Goal: Transaction & Acquisition: Purchase product/service

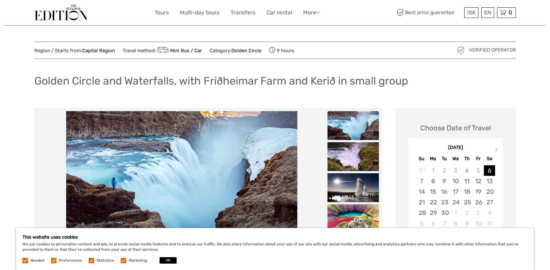
scroll to position [96, 0]
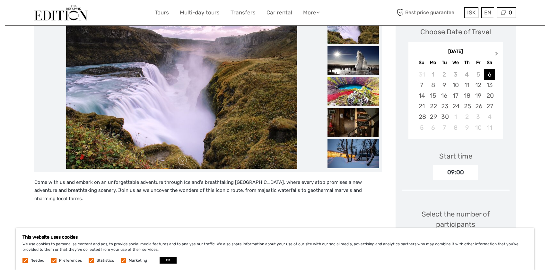
click at [496, 55] on span "Next Month" at bounding box center [496, 54] width 0 height 9
click at [433, 84] on div "3" at bounding box center [432, 85] width 11 height 11
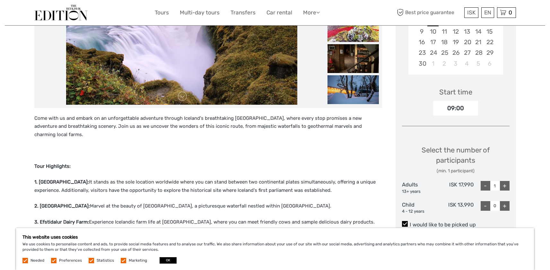
click at [90, 262] on label at bounding box center [91, 260] width 5 height 5
click at [0, 0] on input "checkbox" at bounding box center [0, 0] width 0 height 0
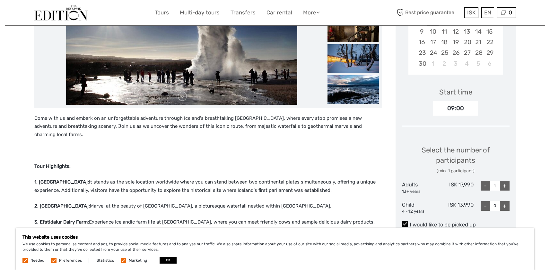
click at [123, 262] on label at bounding box center [123, 260] width 5 height 5
click at [0, 0] on input "checkbox" at bounding box center [0, 0] width 0 height 0
click at [163, 261] on button "OK" at bounding box center [167, 261] width 17 height 6
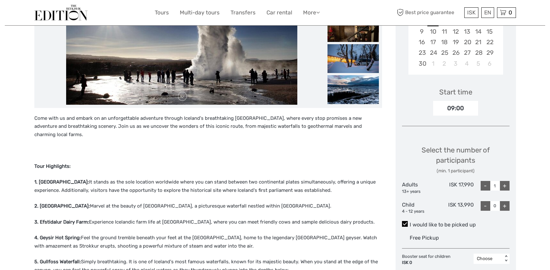
click at [506, 187] on div "+" at bounding box center [505, 186] width 10 height 10
type input "2"
click at [506, 207] on div "+" at bounding box center [505, 206] width 10 height 10
type input "1"
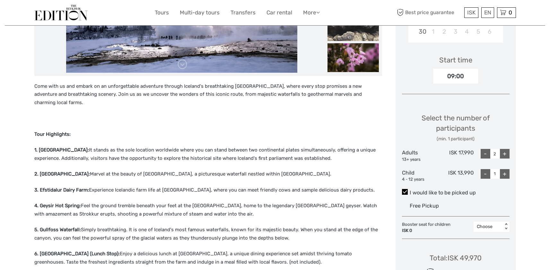
scroll to position [257, 0]
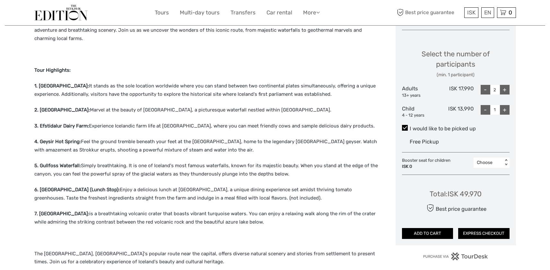
drag, startPoint x: 114, startPoint y: 207, endPoint x: 114, endPoint y: 200, distance: 6.8
click at [114, 201] on div "Come with us and embark on an unforgettable adventure through Iceland's breatht…" at bounding box center [207, 232] width 347 height 429
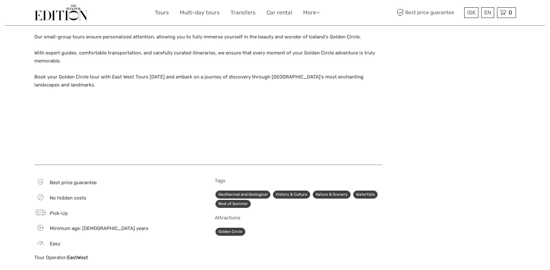
scroll to position [321, 0]
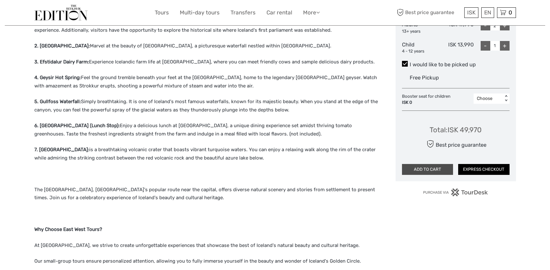
click at [425, 170] on button "ADD TO CART" at bounding box center [427, 169] width 51 height 11
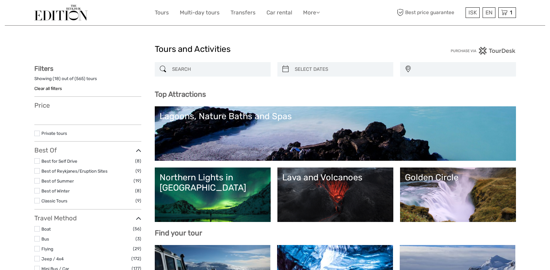
select select
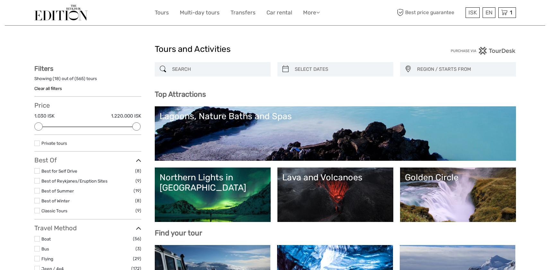
click at [442, 202] on link "Golden Circle" at bounding box center [458, 195] width 106 height 45
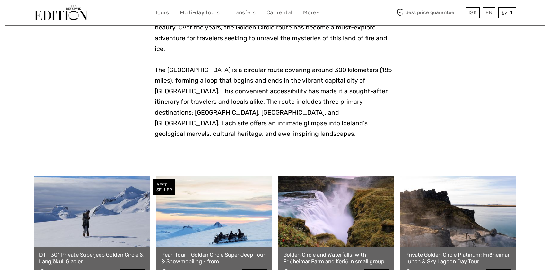
scroll to position [289, 0]
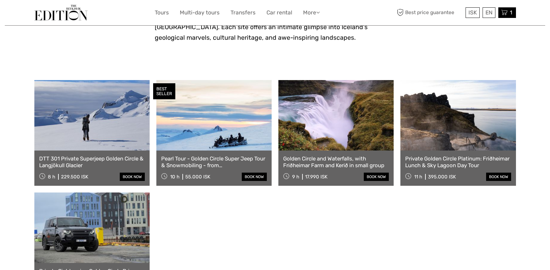
click at [510, 13] on span "1" at bounding box center [511, 12] width 4 height 6
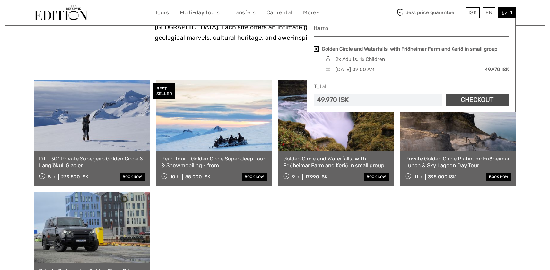
click at [464, 99] on link "Checkout" at bounding box center [476, 100] width 63 height 12
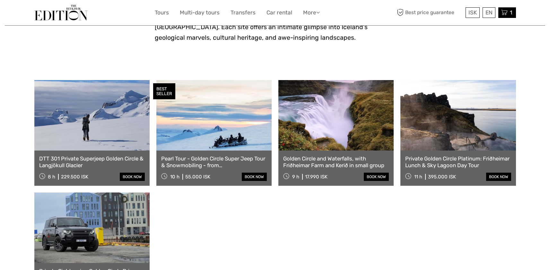
click at [506, 12] on icon at bounding box center [504, 13] width 6 height 8
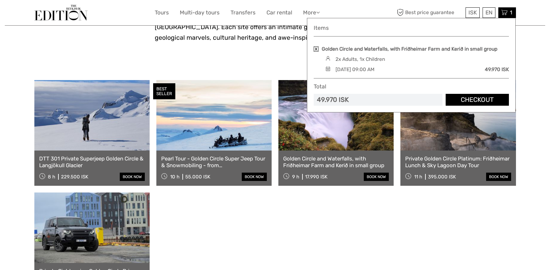
click at [341, 61] on div "2x Adults, 1x Children" at bounding box center [359, 59] width 49 height 7
click at [483, 99] on link "Checkout" at bounding box center [476, 100] width 63 height 12
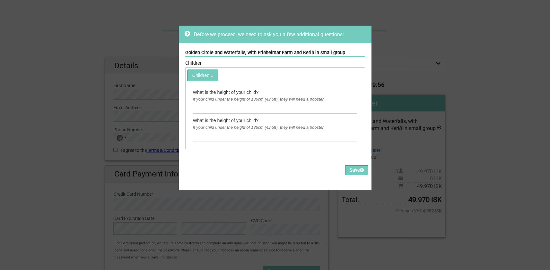
drag, startPoint x: 205, startPoint y: 96, endPoint x: 232, endPoint y: 103, distance: 27.5
click at [205, 97] on div "If your child under the height of 136cm (4in5ft), they will need a booster." at bounding box center [275, 99] width 164 height 7
click at [227, 97] on div "If your child under the height of 136cm (4in5ft), they will need a booster." at bounding box center [275, 99] width 164 height 7
click at [223, 93] on div "What is the height of your child?" at bounding box center [275, 92] width 164 height 7
drag, startPoint x: 218, startPoint y: 102, endPoint x: 208, endPoint y: 113, distance: 14.8
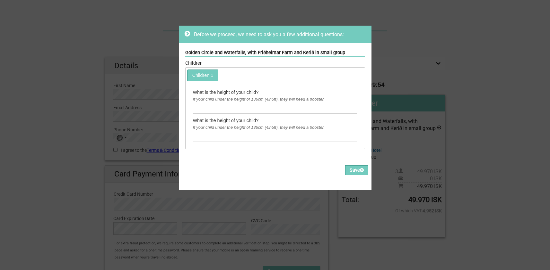
click at [218, 103] on div "If your child under the height of 136cm (4in5ft), they will need a booster." at bounding box center [275, 99] width 164 height 7
click at [208, 113] on input "text" at bounding box center [275, 108] width 164 height 11
click at [208, 112] on input "text" at bounding box center [275, 108] width 164 height 11
drag, startPoint x: 214, startPoint y: 107, endPoint x: 183, endPoint y: 108, distance: 31.1
click at [186, 108] on div "What is the height of your child? If your child under the height of 136cm (4in5…" at bounding box center [274, 114] width 177 height 67
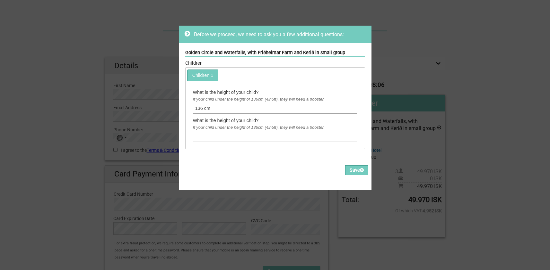
drag, startPoint x: 199, startPoint y: 110, endPoint x: 207, endPoint y: 109, distance: 8.1
click at [199, 110] on input "136 cm" at bounding box center [275, 108] width 164 height 11
type input "136 cm"
click at [352, 170] on button "Save" at bounding box center [356, 171] width 23 height 10
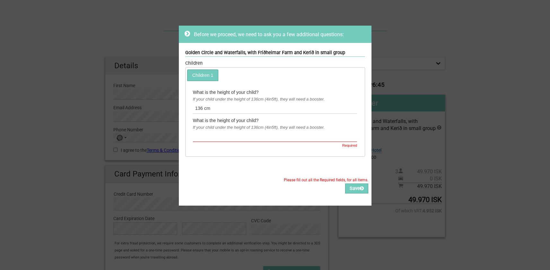
click at [214, 138] on input "text" at bounding box center [275, 137] width 164 height 11
click at [196, 76] on link "Children 1" at bounding box center [202, 75] width 30 height 11
click at [187, 32] on icon at bounding box center [186, 33] width 5 height 6
click at [186, 33] on icon at bounding box center [186, 33] width 5 height 6
click at [429, 42] on div "Before we proceed, we need to ask you a few additional questions: Golden Circle…" at bounding box center [275, 135] width 550 height 270
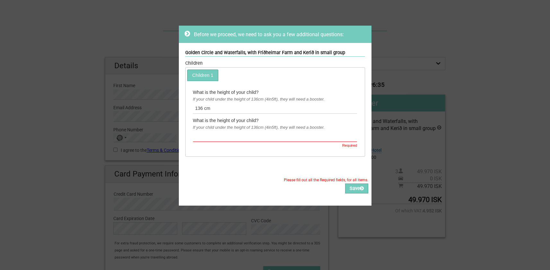
click at [184, 32] on icon at bounding box center [186, 33] width 5 height 6
click at [356, 188] on button "Save" at bounding box center [356, 189] width 23 height 10
click at [382, 243] on div "Before we proceed, we need to ask you a few additional questions: Golden Circle…" at bounding box center [275, 135] width 550 height 270
drag, startPoint x: 383, startPoint y: 251, endPoint x: 6, endPoint y: 80, distance: 414.4
click at [370, 245] on div "Before we proceed, we need to ask you a few additional questions: Golden Circle…" at bounding box center [275, 135] width 550 height 270
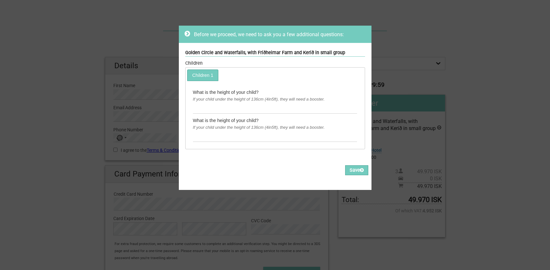
click at [205, 78] on link "Children 1" at bounding box center [202, 75] width 30 height 11
click at [205, 110] on input "text" at bounding box center [275, 108] width 164 height 11
type input "136cm"
click at [349, 169] on button "Save" at bounding box center [356, 171] width 23 height 10
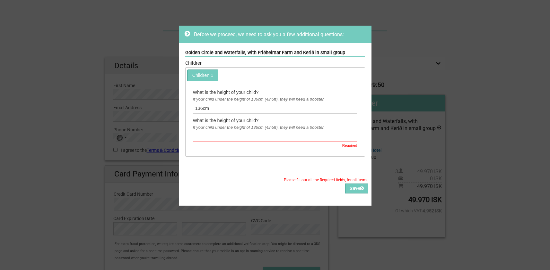
click at [248, 138] on input "text" at bounding box center [275, 137] width 164 height 11
type input "136"
click at [360, 189] on icon at bounding box center [362, 188] width 4 height 4
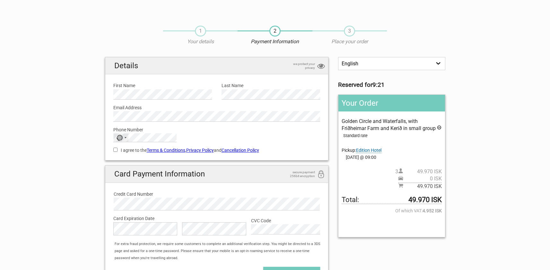
click at [127, 138] on div "No country selected" at bounding box center [121, 138] width 15 height 8
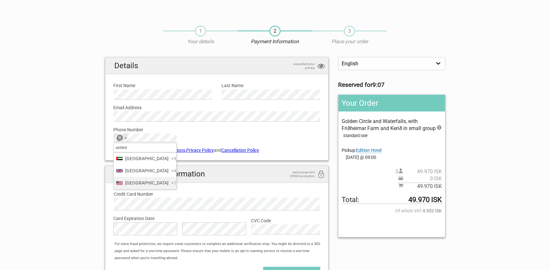
type input "united"
click at [145, 187] on span "[GEOGRAPHIC_DATA]" at bounding box center [146, 183] width 43 height 7
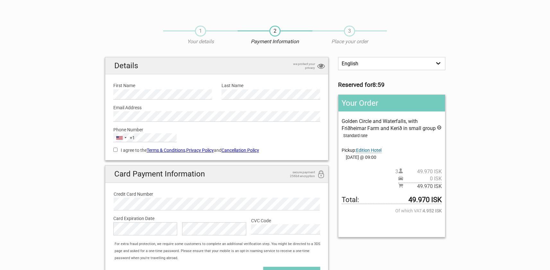
click at [114, 151] on input "I agree to the Terms & Conditions , Privacy Policy and Cancellation Policy" at bounding box center [115, 150] width 4 height 4
checkbox input "true"
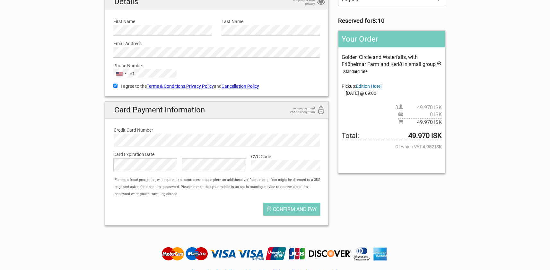
click at [464, 214] on section "1 Your details 2 Payment Information 3 Place your order English Español Deutsch…" at bounding box center [275, 93] width 550 height 276
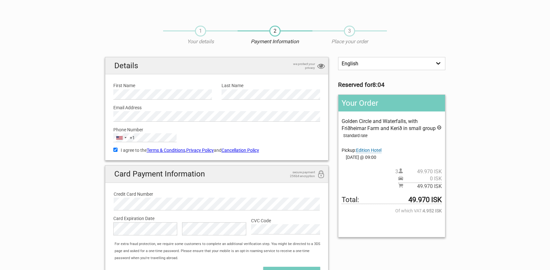
scroll to position [149, 0]
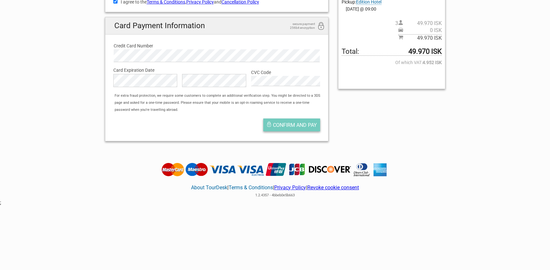
click at [292, 124] on span "Confirm and pay" at bounding box center [295, 125] width 44 height 6
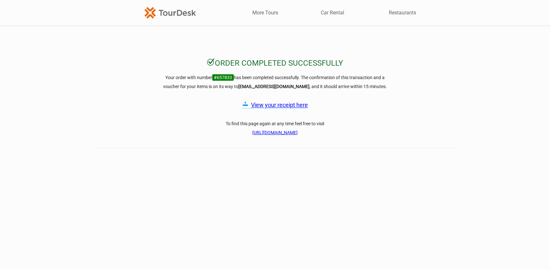
click at [280, 106] on link "View your receipt here" at bounding box center [279, 105] width 57 height 7
